Goal: Task Accomplishment & Management: Complete application form

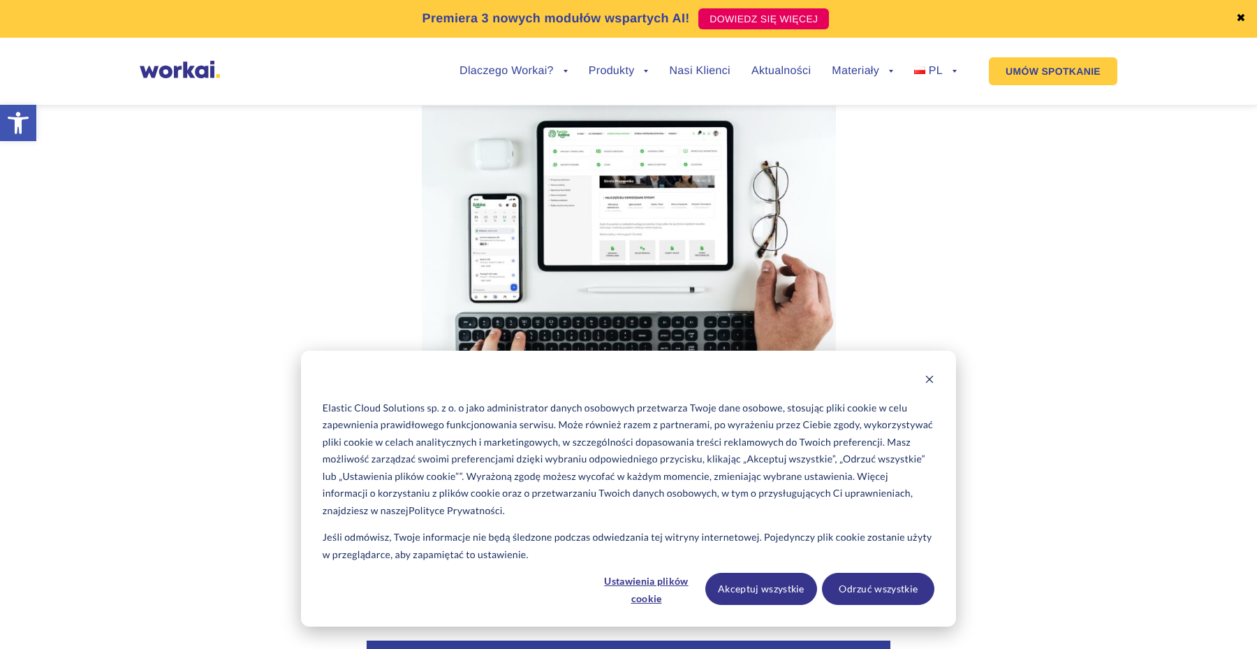
scroll to position [1377, 0]
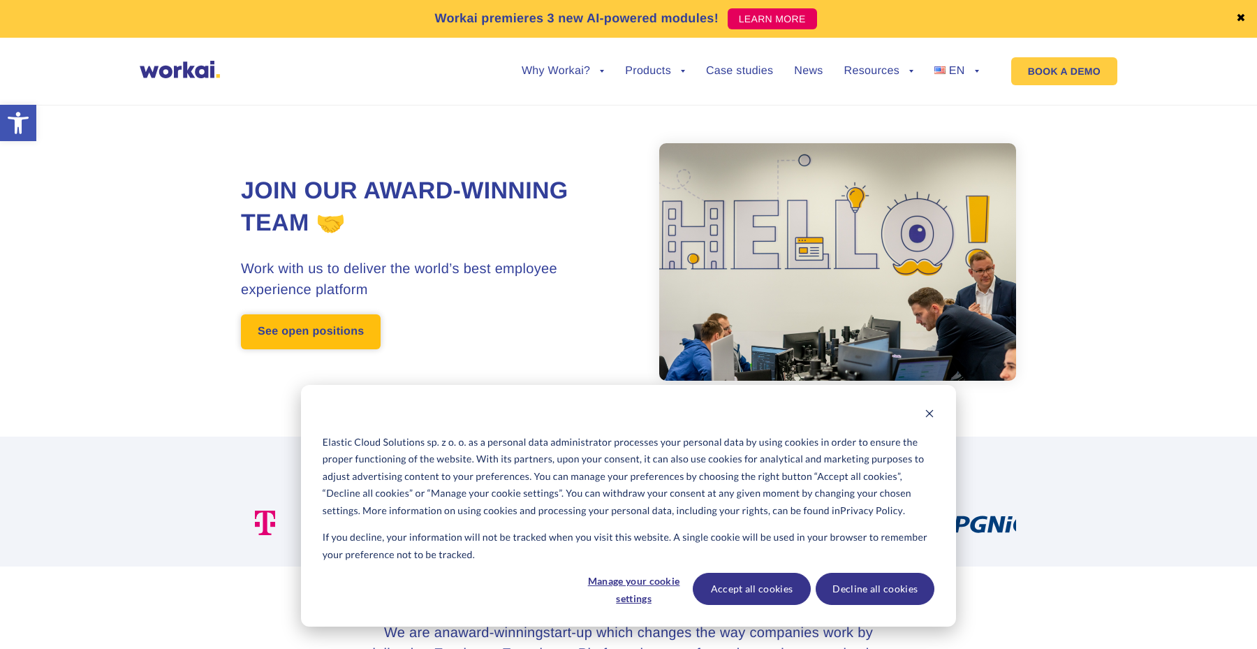
click at [305, 329] on link "See open positions" at bounding box center [311, 331] width 140 height 35
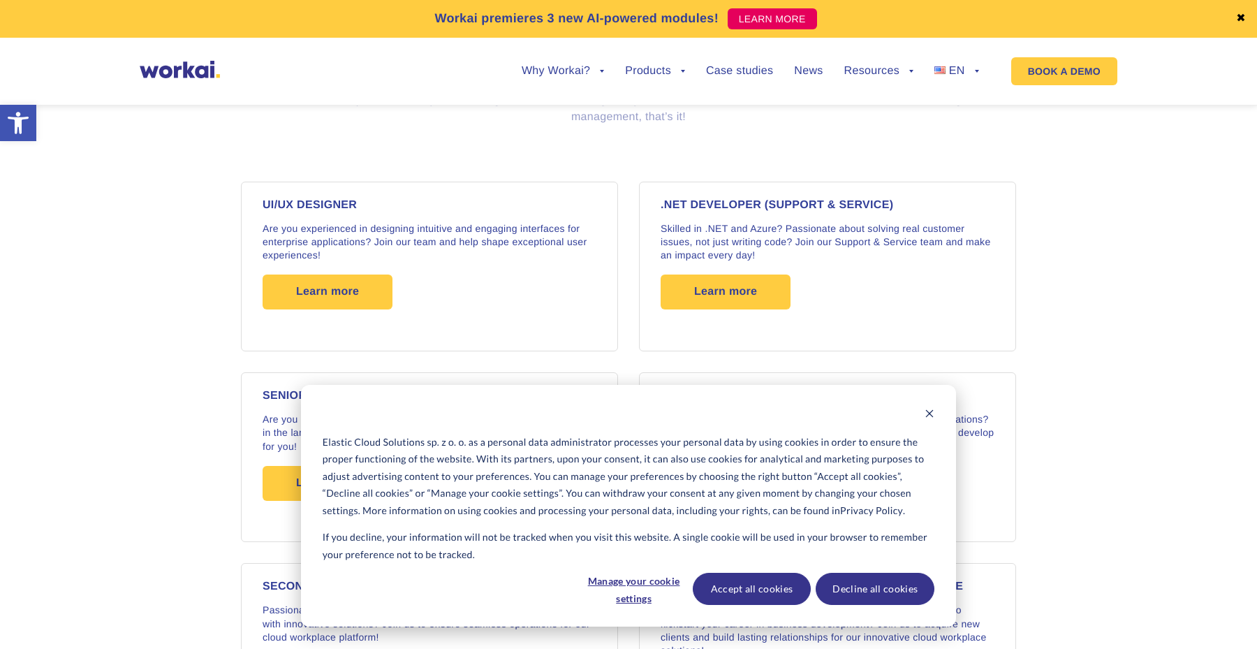
scroll to position [1116, 0]
click at [790, 588] on button "Accept all cookies" at bounding box center [752, 589] width 119 height 32
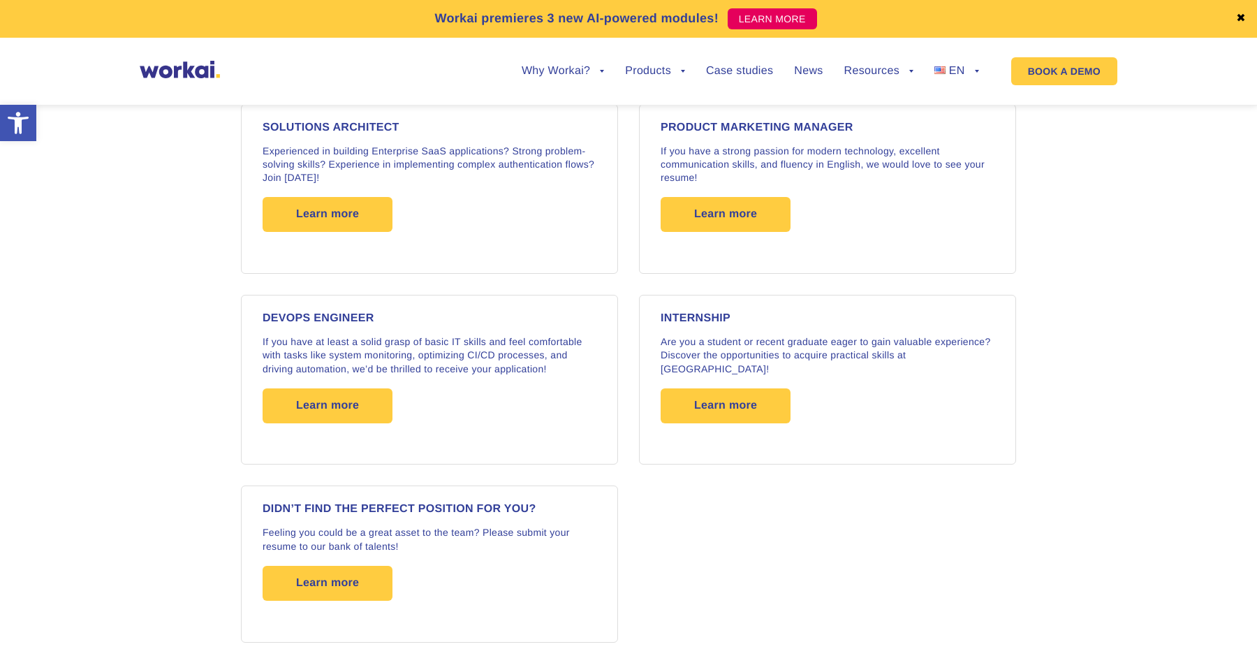
scroll to position [2165, 0]
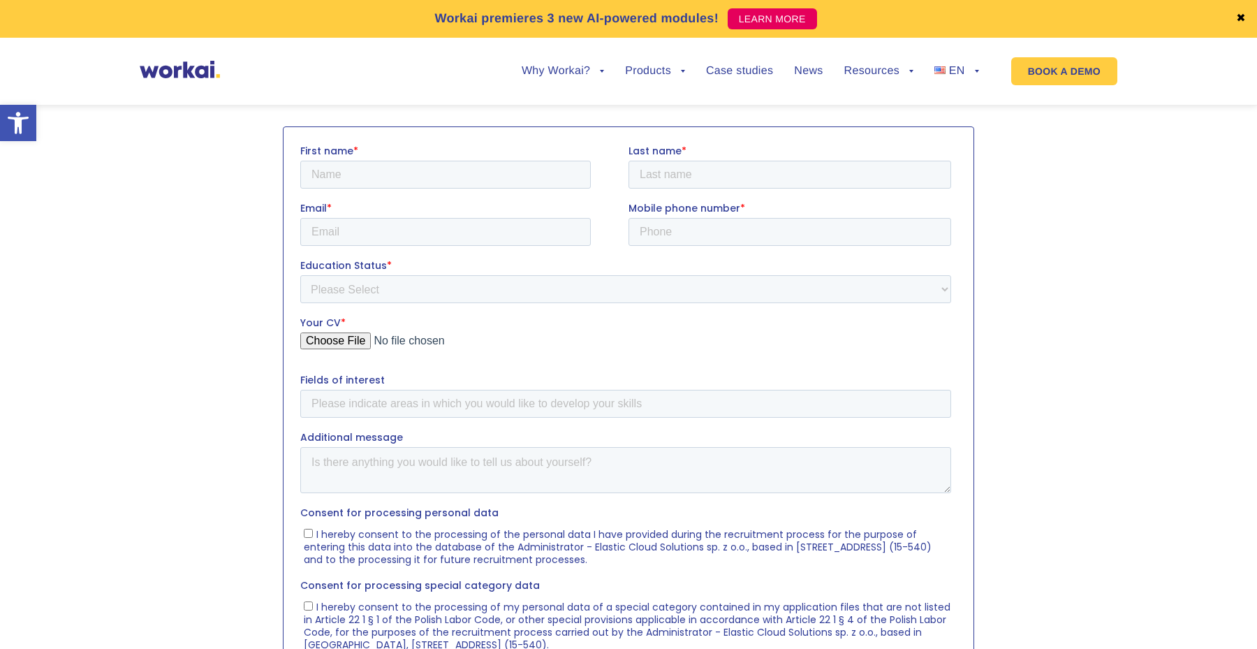
scroll to position [441, 0]
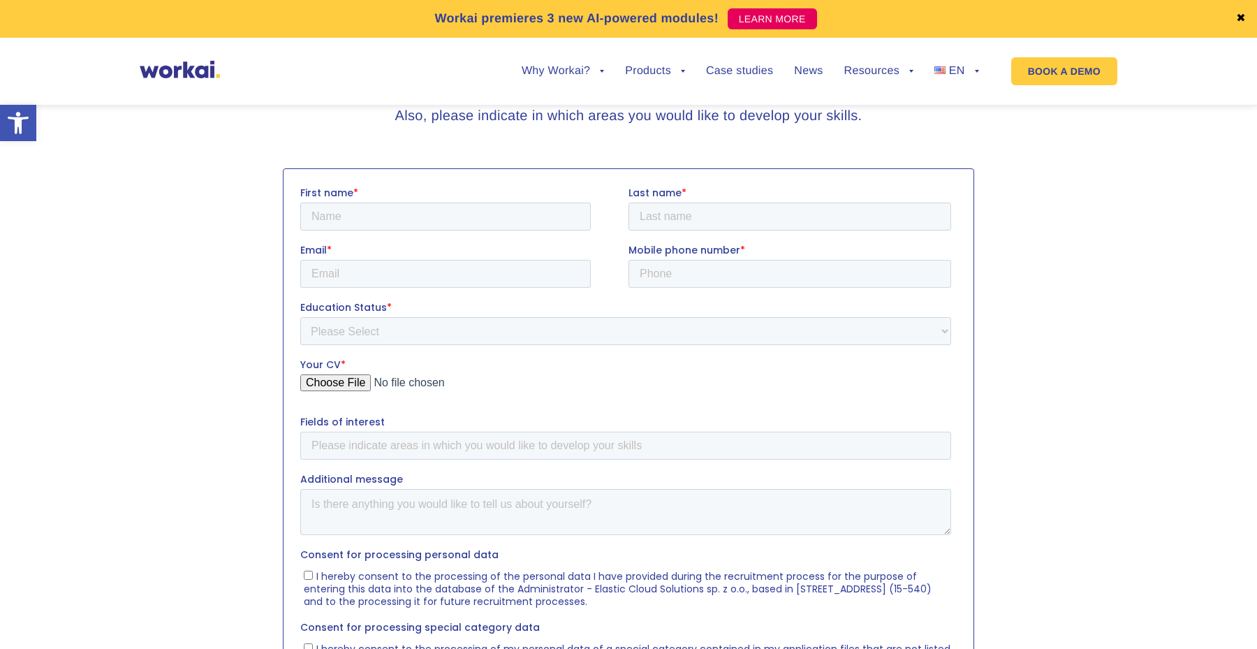
click at [503, 236] on fieldset "First name * Last name *" at bounding box center [628, 213] width 656 height 57
click at [513, 226] on input "First name *" at bounding box center [445, 216] width 291 height 28
type input "marcin"
click at [673, 221] on input "Last name *" at bounding box center [790, 216] width 323 height 28
type input "dowejko"
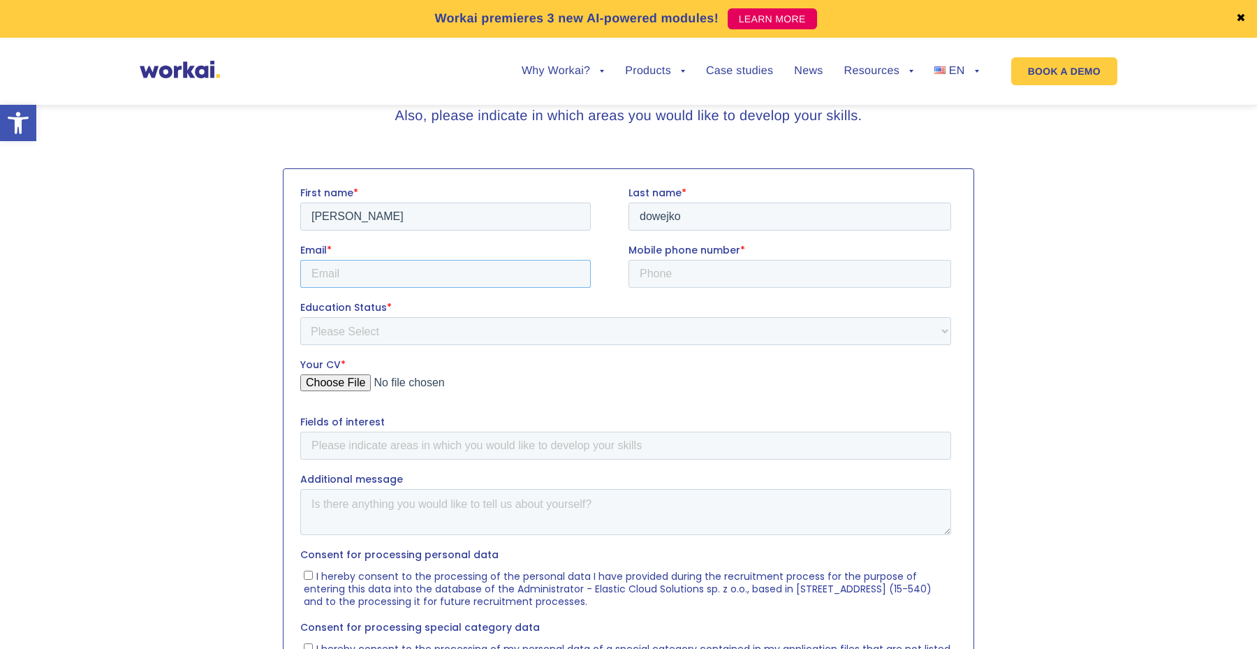
click at [480, 265] on input "Email *" at bounding box center [445, 273] width 291 height 28
type input "marcin.dowejko@hotmail.com"
click at [664, 278] on input "Mobile phone number *" at bounding box center [790, 273] width 323 height 28
type input "+48534607891"
click at [646, 327] on select "Please Select Student Graduate" at bounding box center [625, 330] width 651 height 28
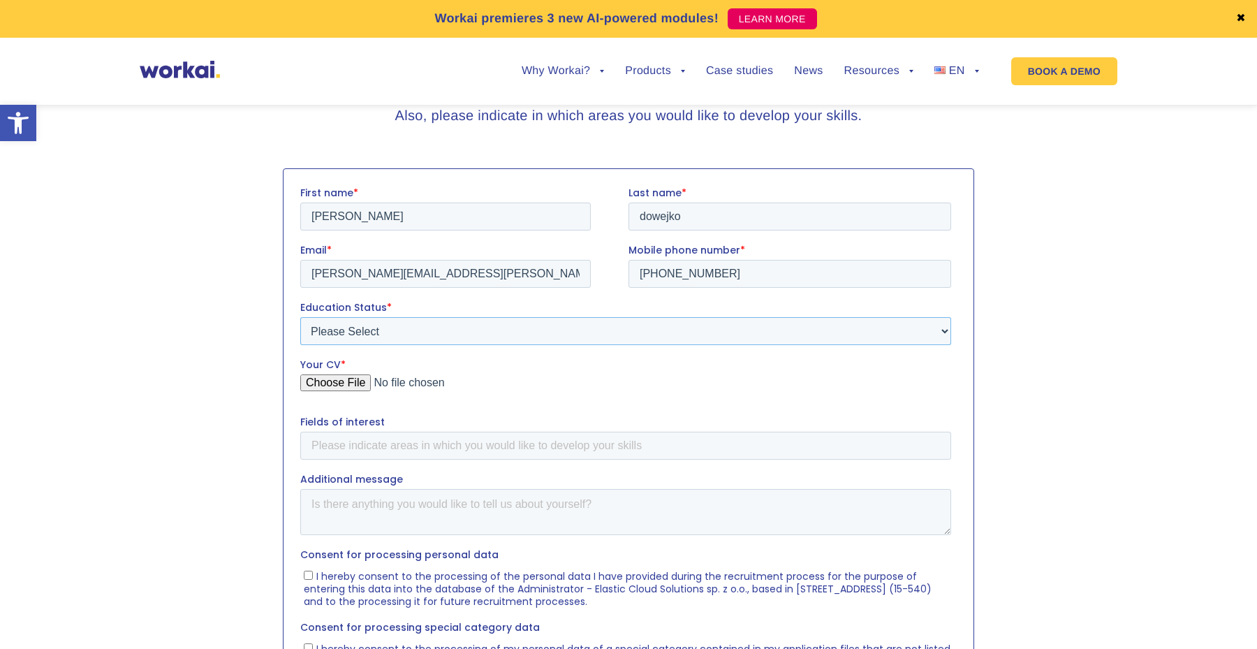
select select "Graduate"
click at [300, 316] on select "Please Select Student Graduate" at bounding box center [625, 330] width 651 height 28
click at [362, 383] on input "Your CV *" at bounding box center [625, 388] width 651 height 28
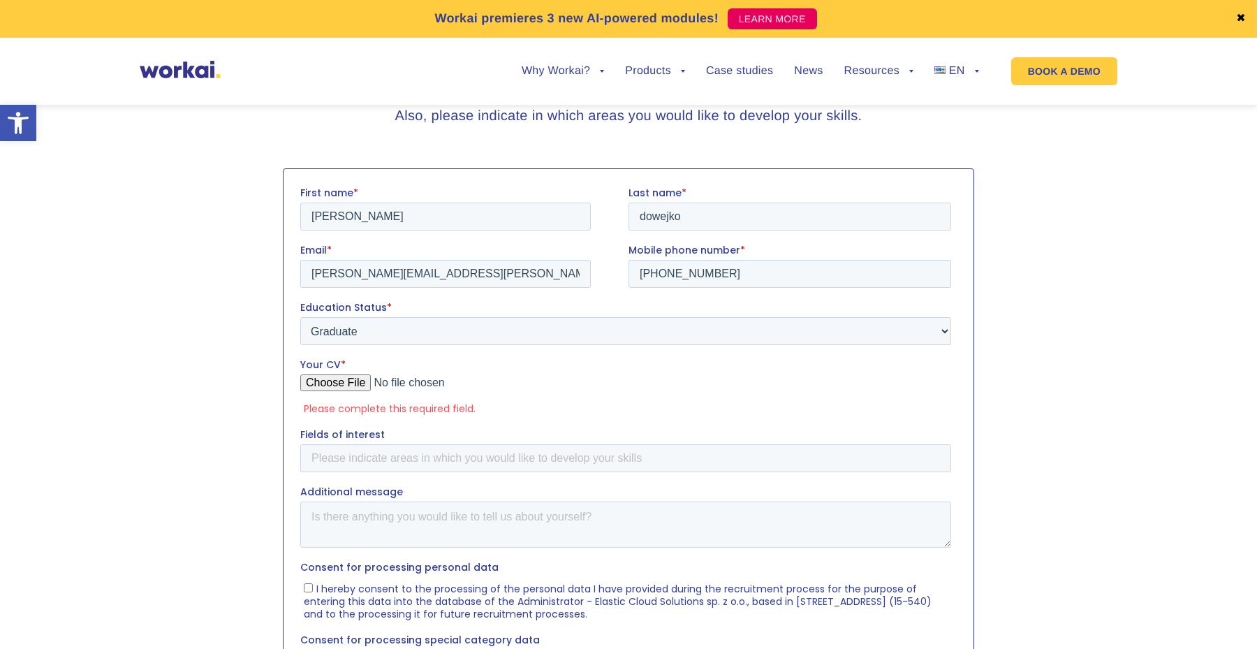
type input "C:\fakepath\CV_Dowejko_Marcin (1).pdf"
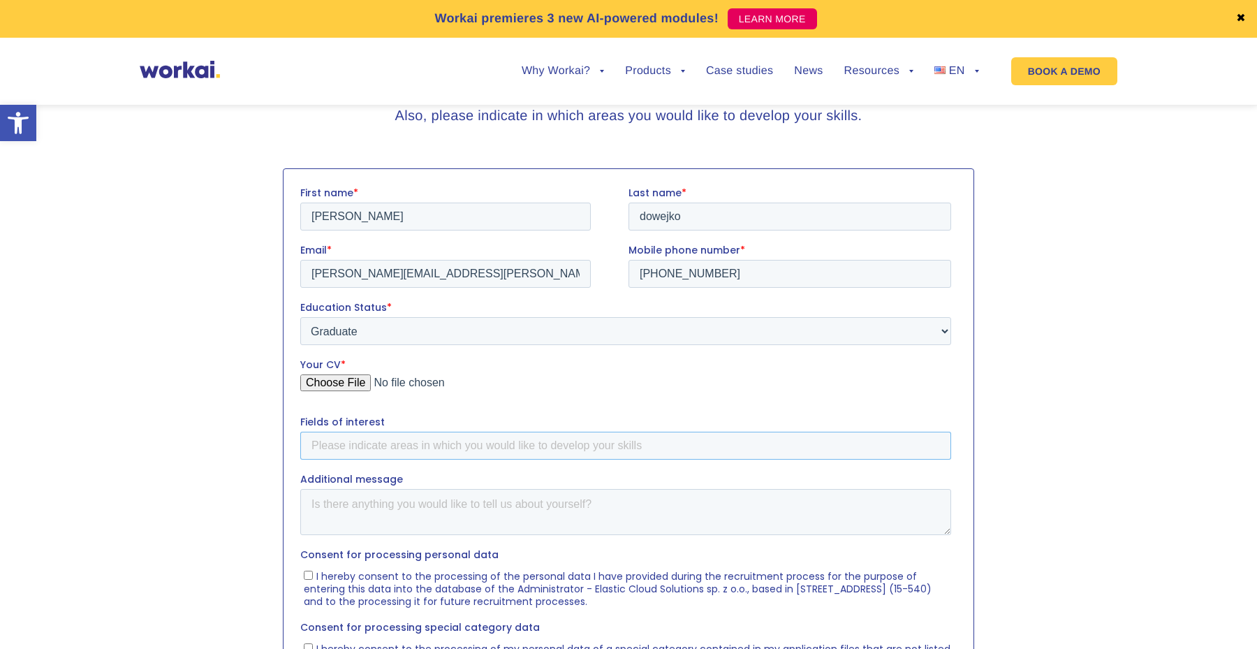
click at [394, 447] on input "Fields of interest" at bounding box center [625, 445] width 651 height 28
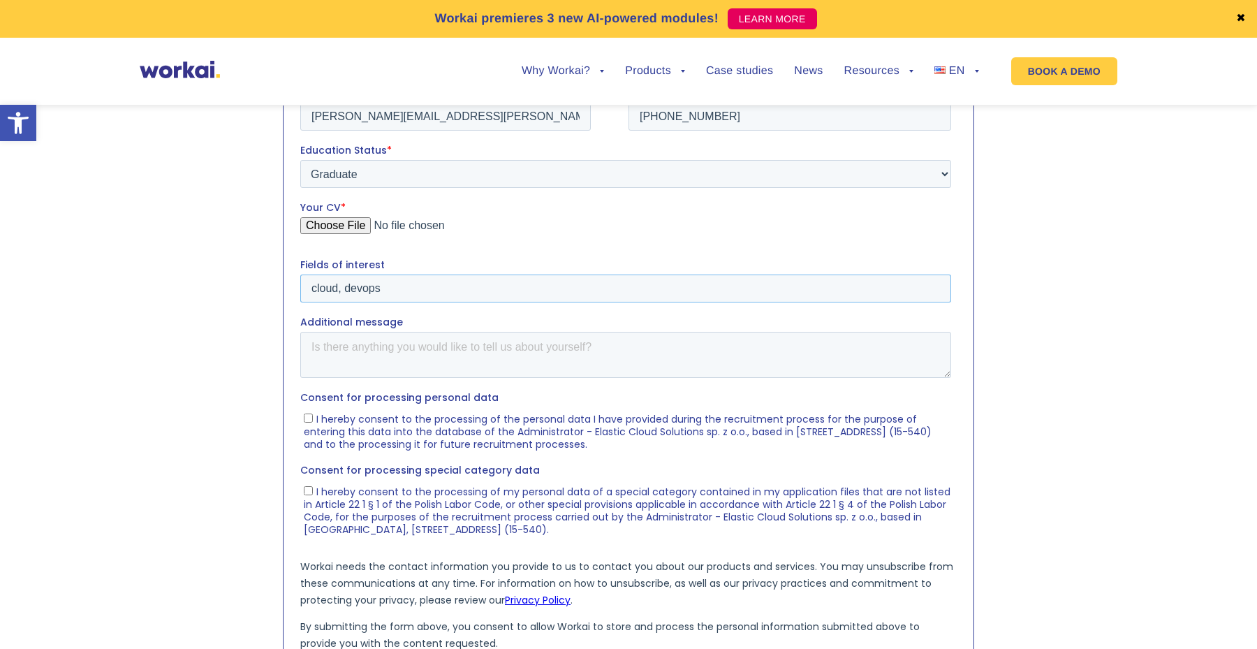
scroll to position [620, 0]
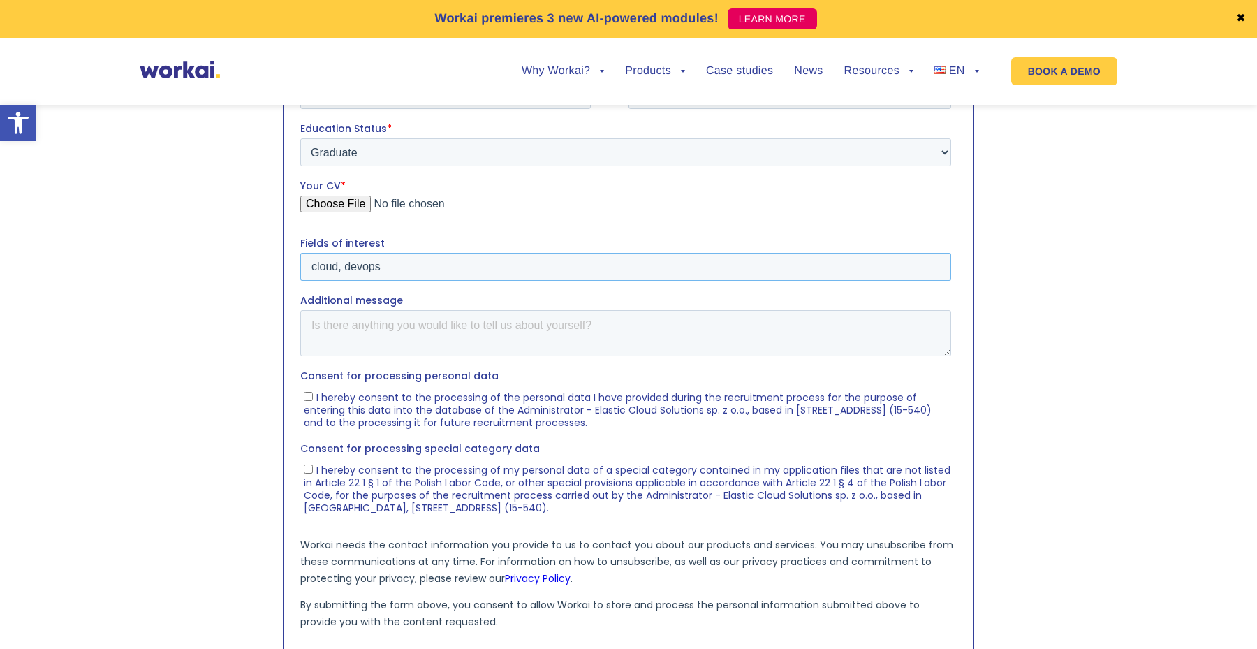
type input "cloud, devops"
click at [345, 413] on span "I hereby consent to the processing of the personal data I have provided during …" at bounding box center [618, 409] width 628 height 39
click at [313, 400] on input "I hereby consent to the processing of the personal data I have provided during …" at bounding box center [308, 395] width 9 height 9
checkbox input "true"
click at [345, 461] on ul "I hereby consent to the processing of my personal data of a special category co…" at bounding box center [625, 485] width 651 height 56
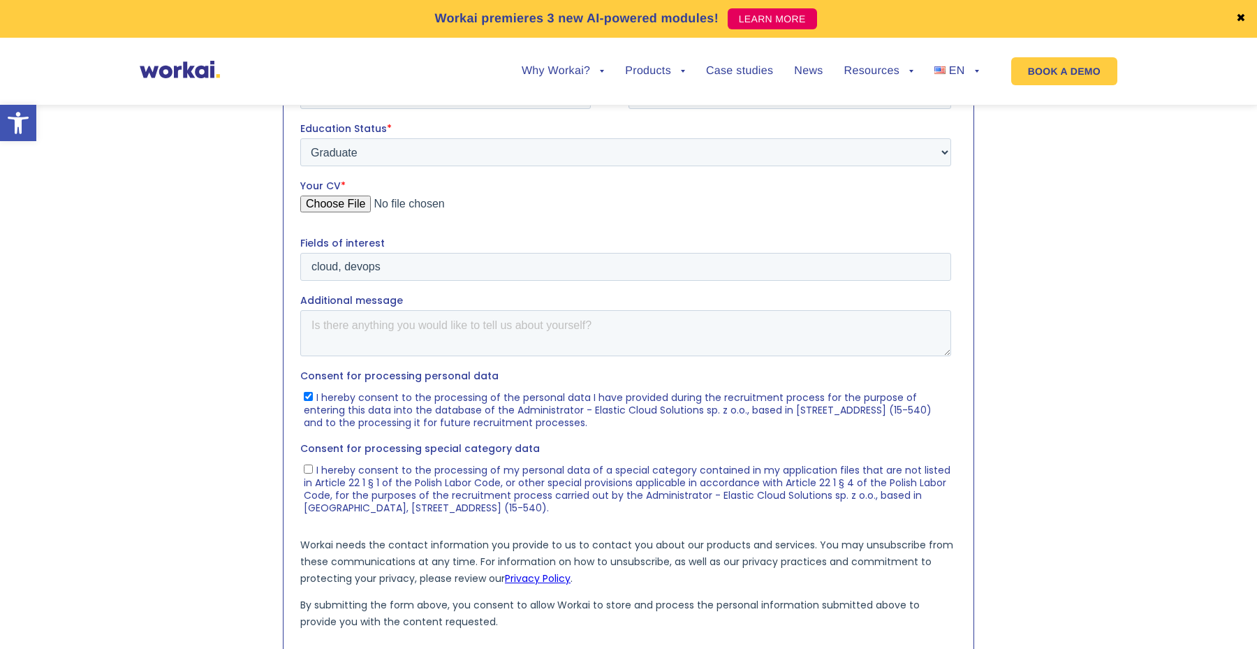
click at [345, 481] on span "I hereby consent to the processing of my personal data of a special category co…" at bounding box center [627, 488] width 647 height 52
click at [313, 473] on input "I hereby consent to the processing of my personal data of a special category co…" at bounding box center [308, 468] width 9 height 9
checkbox input "true"
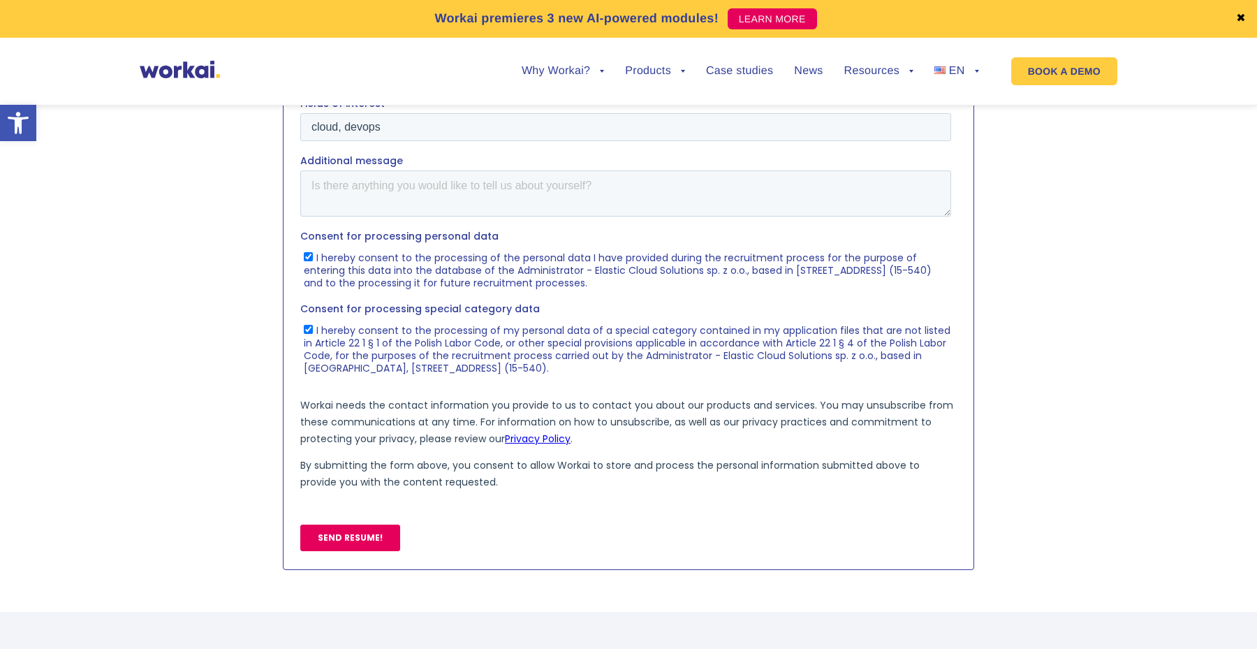
scroll to position [766, 0]
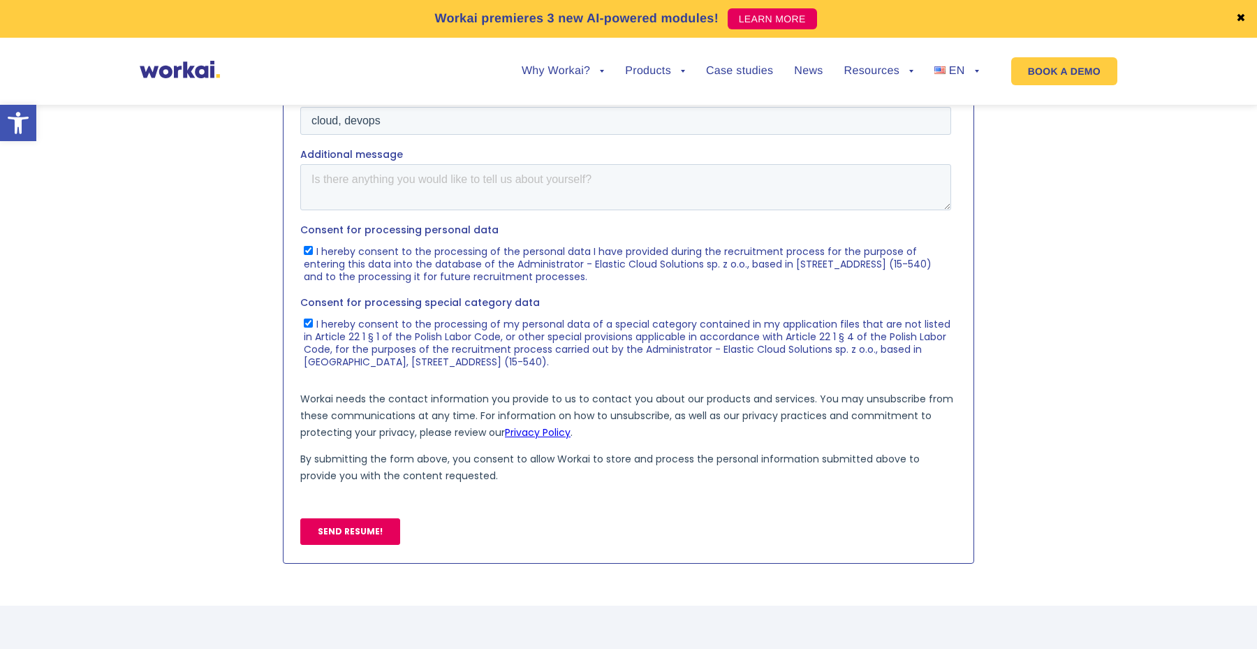
click at [344, 536] on input "SEND RESUME!" at bounding box center [350, 531] width 100 height 27
